Goal: Task Accomplishment & Management: Manage account settings

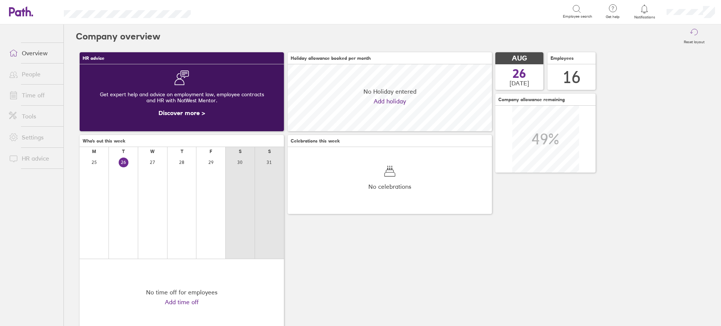
scroll to position [67, 204]
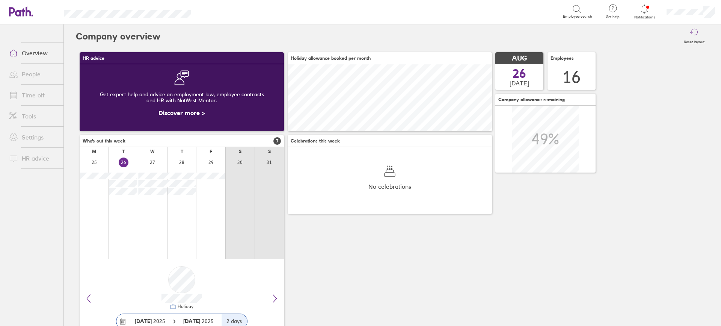
click at [41, 98] on link "Time off" at bounding box center [33, 95] width 60 height 15
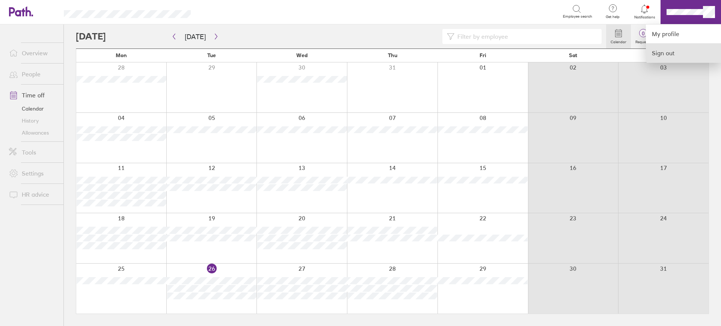
click at [670, 51] on link "Sign out" at bounding box center [683, 53] width 75 height 19
